Goal: Task Accomplishment & Management: Find specific page/section

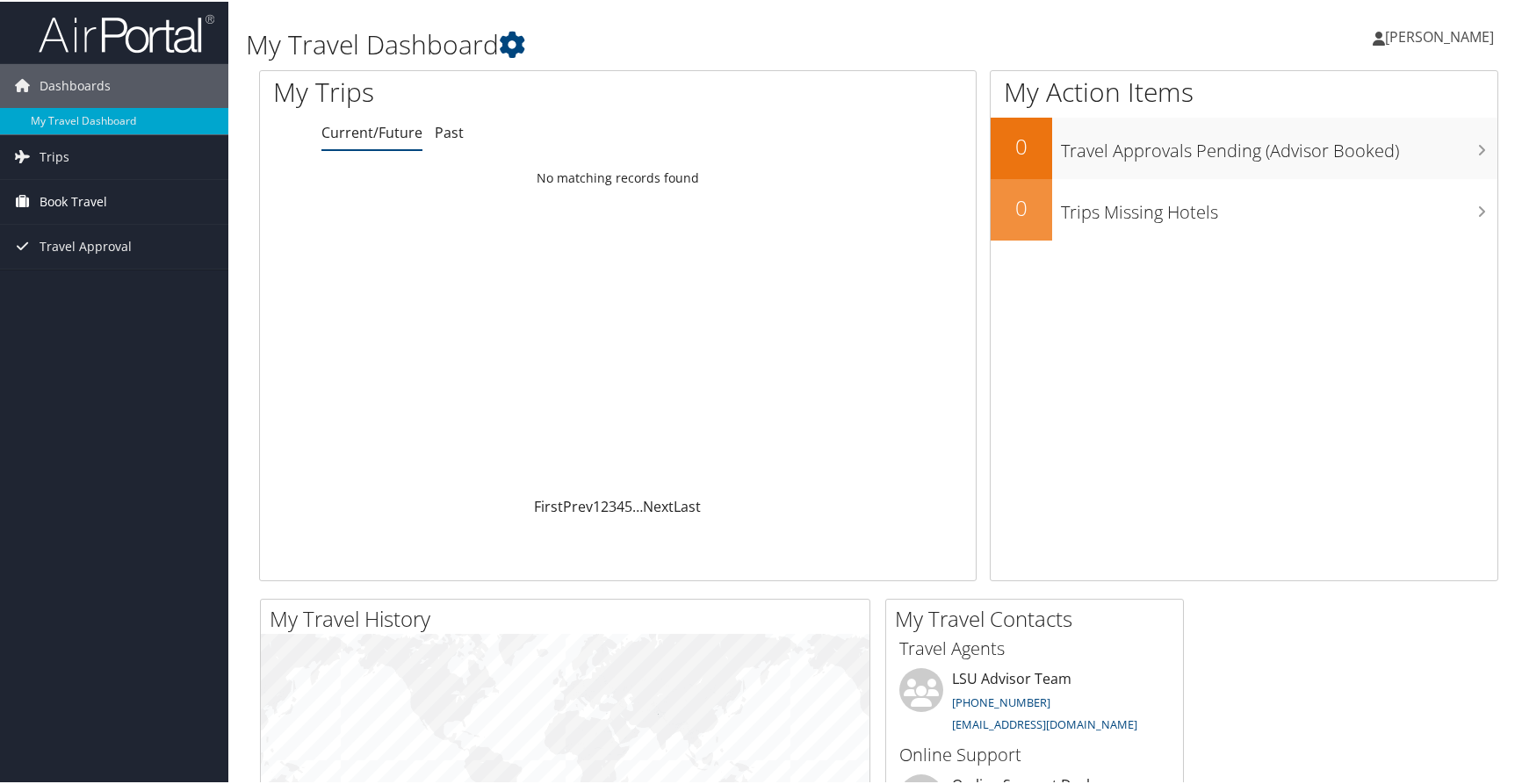
click at [62, 193] on span "Book Travel" at bounding box center [73, 200] width 67 height 44
click at [64, 157] on span "Trips" at bounding box center [54, 156] width 30 height 44
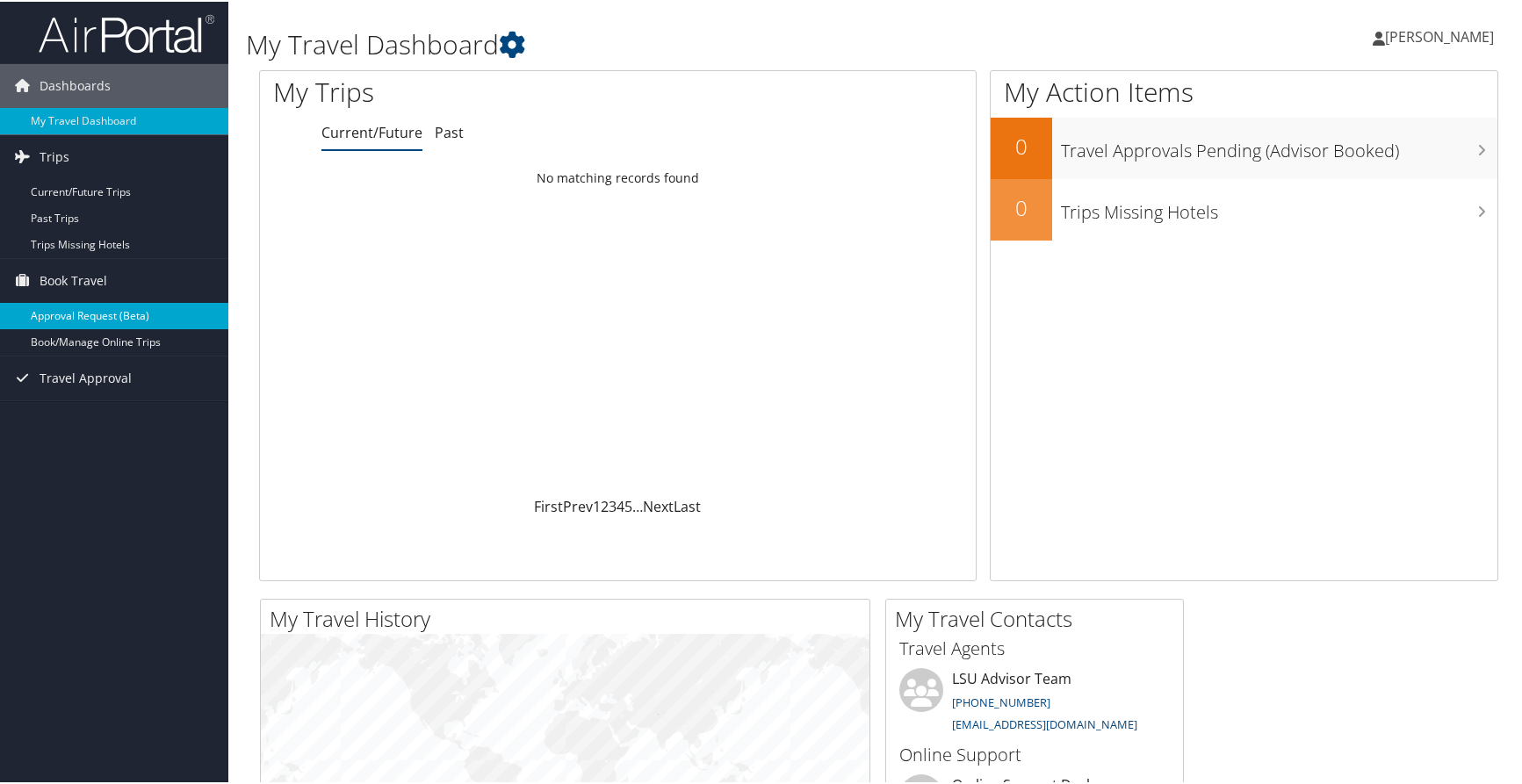
click at [66, 317] on link "Approval Request (Beta)" at bounding box center [114, 314] width 229 height 26
